Goal: Navigation & Orientation: Find specific page/section

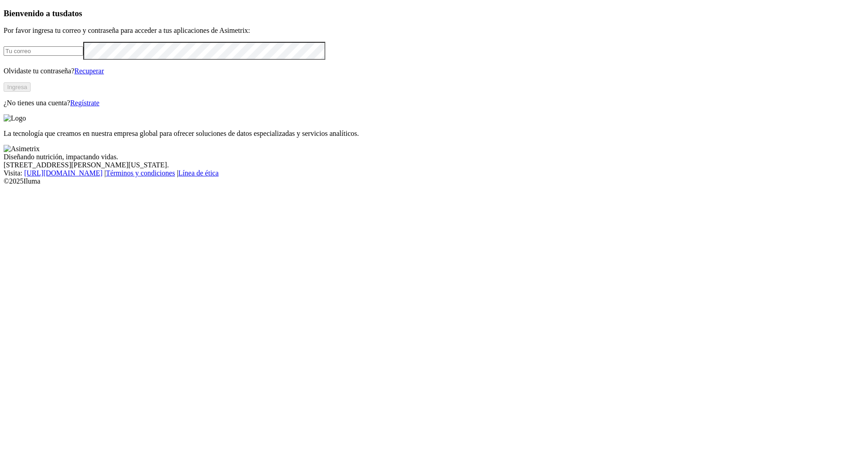
type input "[EMAIL_ADDRESS][PERSON_NAME][DOMAIN_NAME]"
click at [154, 107] on div "Bienvenido a tus datos Por favor ingresa tu correo y contraseña para acceder a …" at bounding box center [432, 58] width 857 height 99
click at [31, 92] on button "Ingresa" at bounding box center [17, 86] width 27 height 9
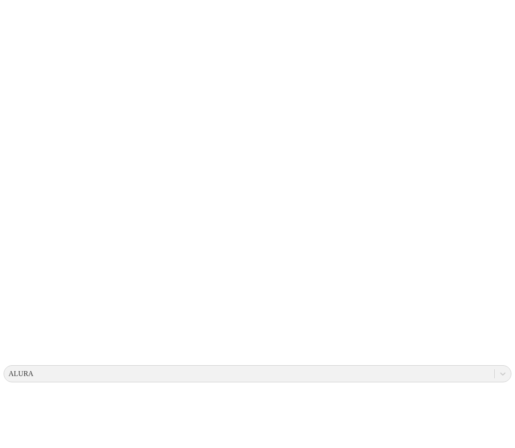
click at [20, 170] on icon at bounding box center [18, 184] width 28 height 28
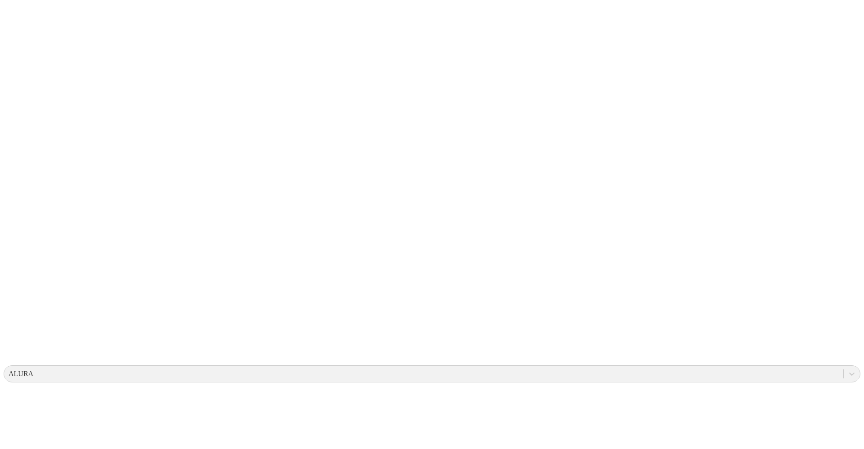
click at [23, 12] on icon at bounding box center [18, 184] width 28 height 360
